Goal: Check status: Check status

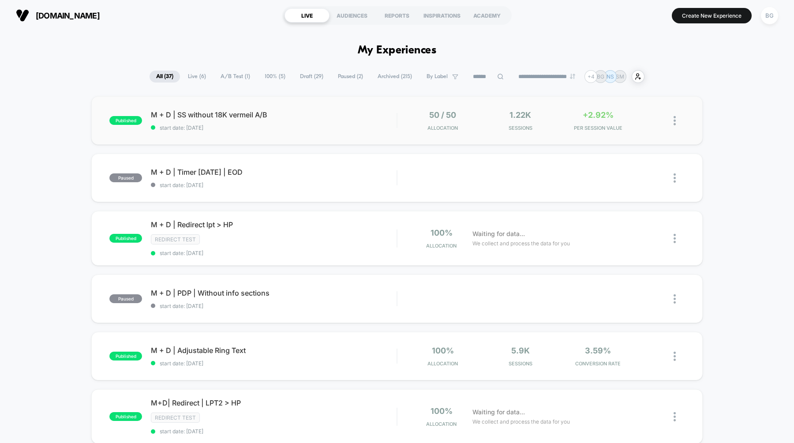
click at [250, 138] on div "published M + D | SS without 18K vermeil A/B start date: [DATE] 50 / 50 Allocat…" at bounding box center [396, 120] width 611 height 49
